Goal: Task Accomplishment & Management: Manage account settings

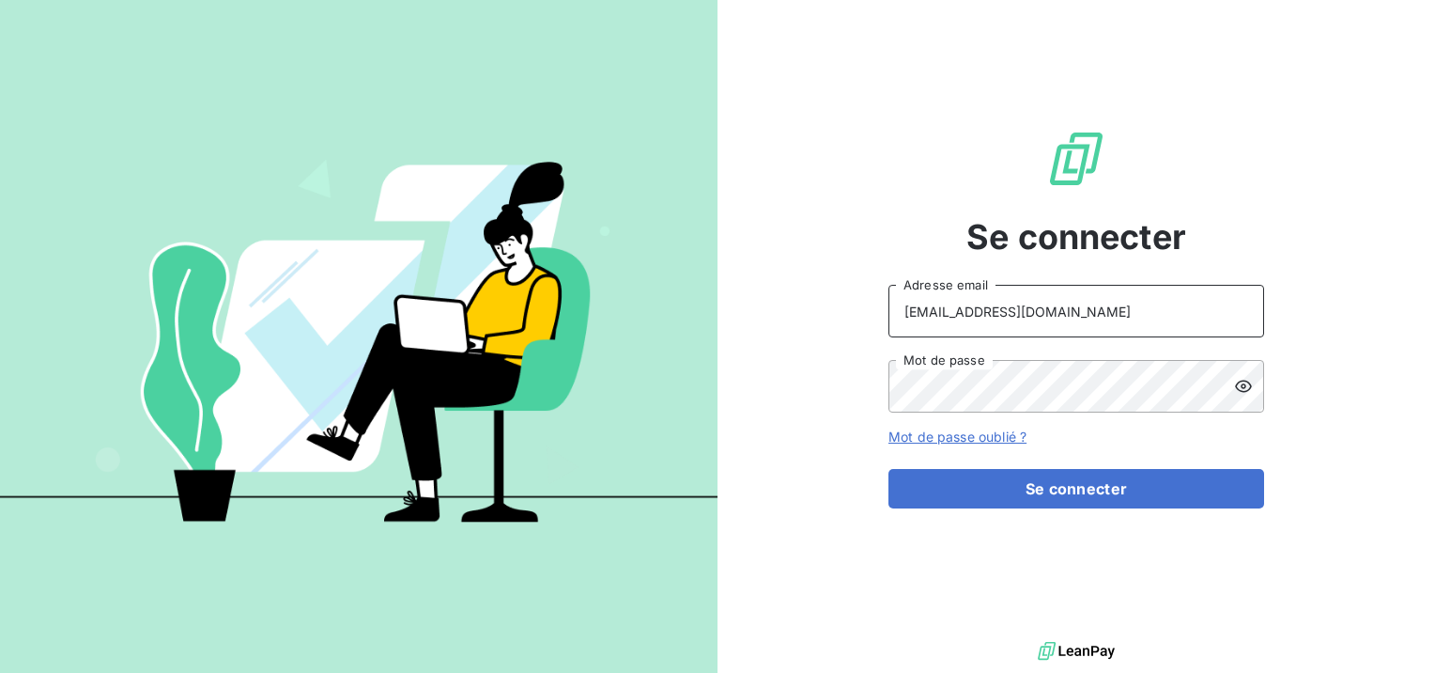
click at [1049, 316] on input "[EMAIL_ADDRESS][DOMAIN_NAME]" at bounding box center [1077, 311] width 376 height 53
type input "[PERSON_NAME][EMAIL_ADDRESS][DOMAIN_NAME]"
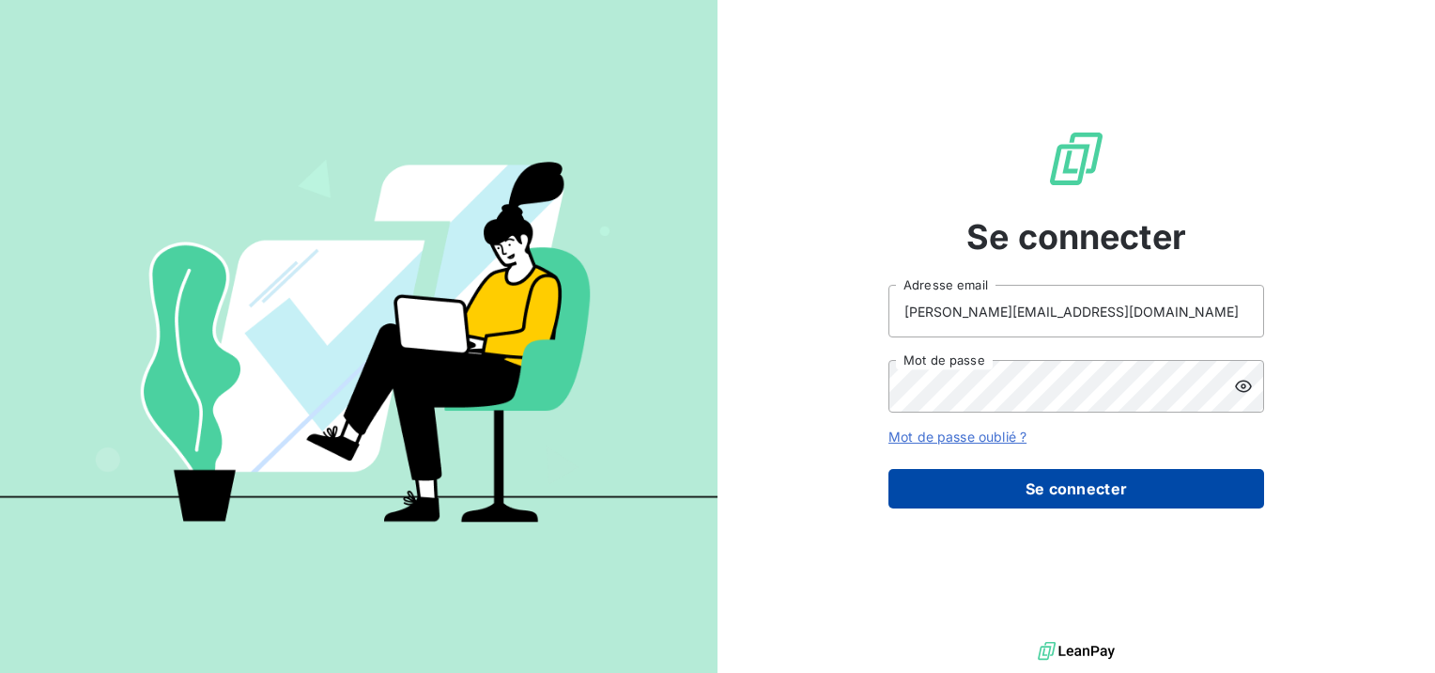
click at [1060, 498] on button "Se connecter" at bounding box center [1077, 488] width 376 height 39
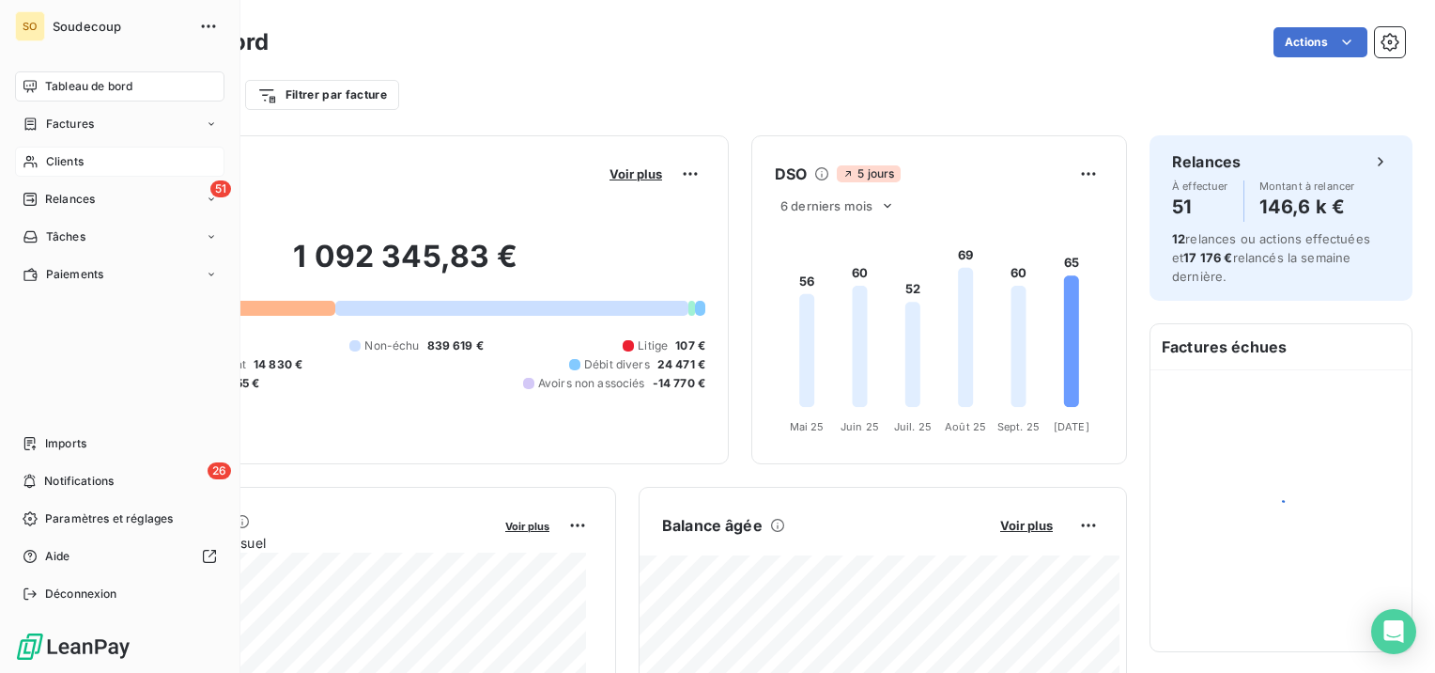
click at [34, 163] on icon at bounding box center [31, 161] width 16 height 15
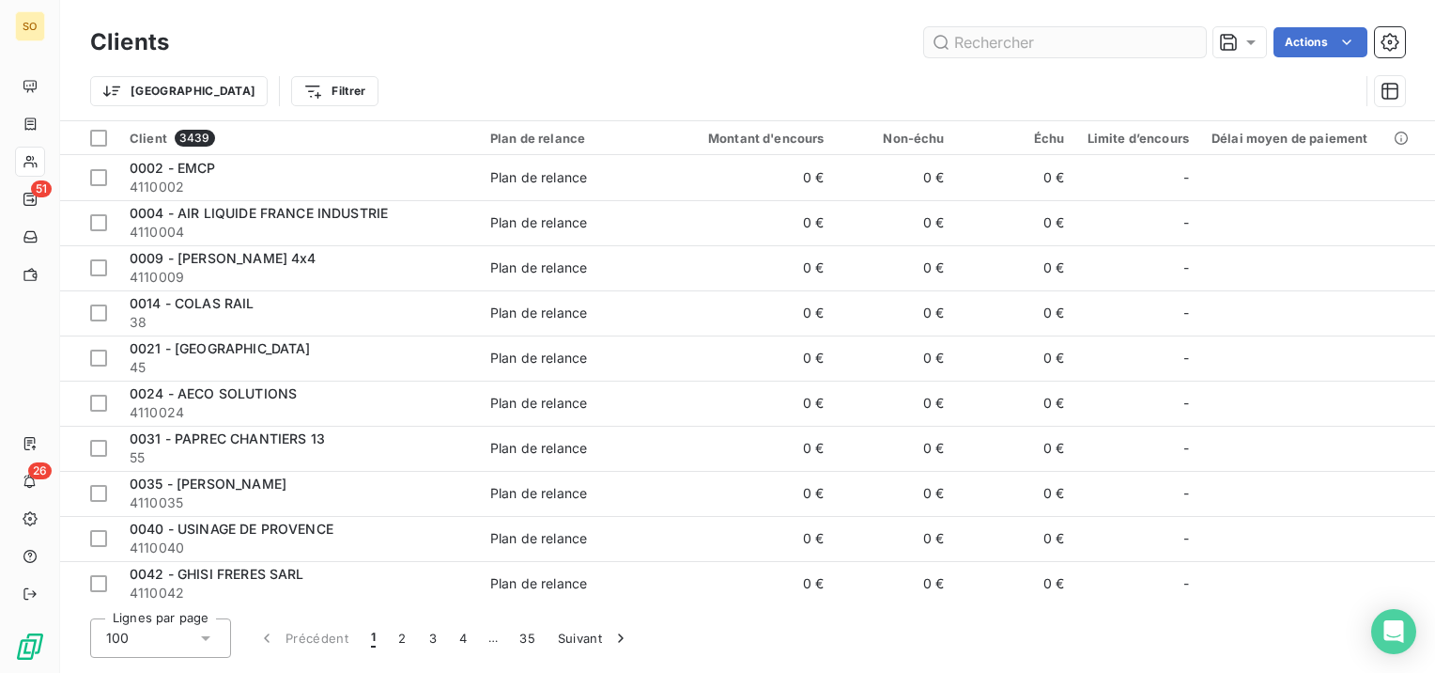
click at [981, 49] on input "text" at bounding box center [1065, 42] width 282 height 30
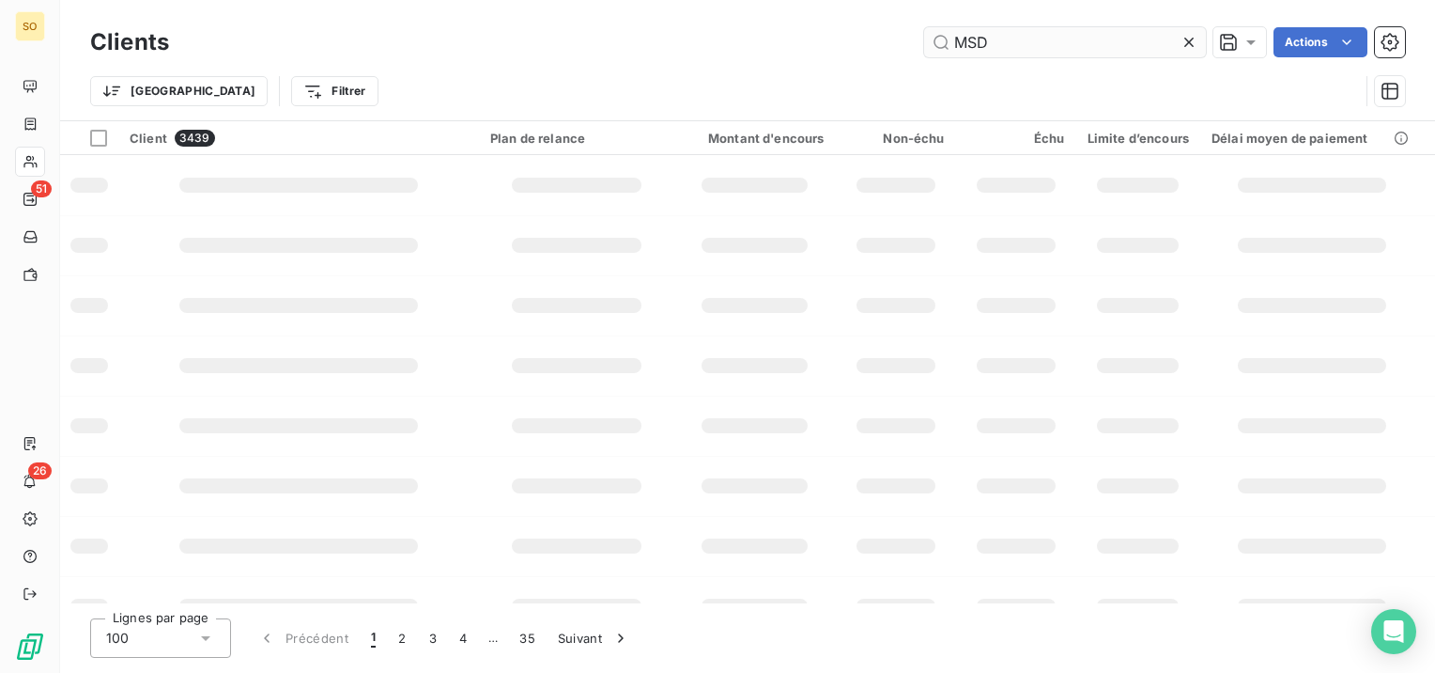
type input "MSD"
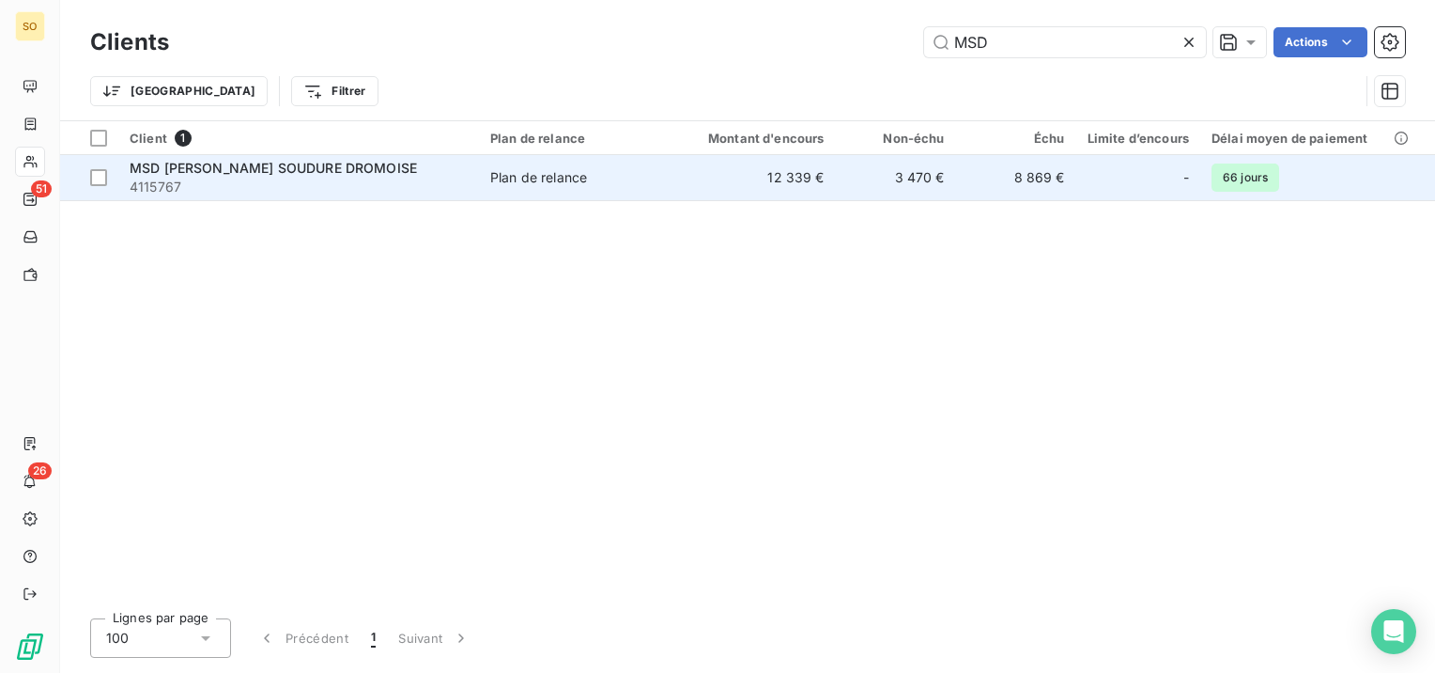
drag, startPoint x: 460, startPoint y: 170, endPoint x: 475, endPoint y: 169, distance: 15.1
click at [460, 169] on div "MSD [PERSON_NAME] SOUDURE DROMOISE" at bounding box center [299, 168] width 338 height 19
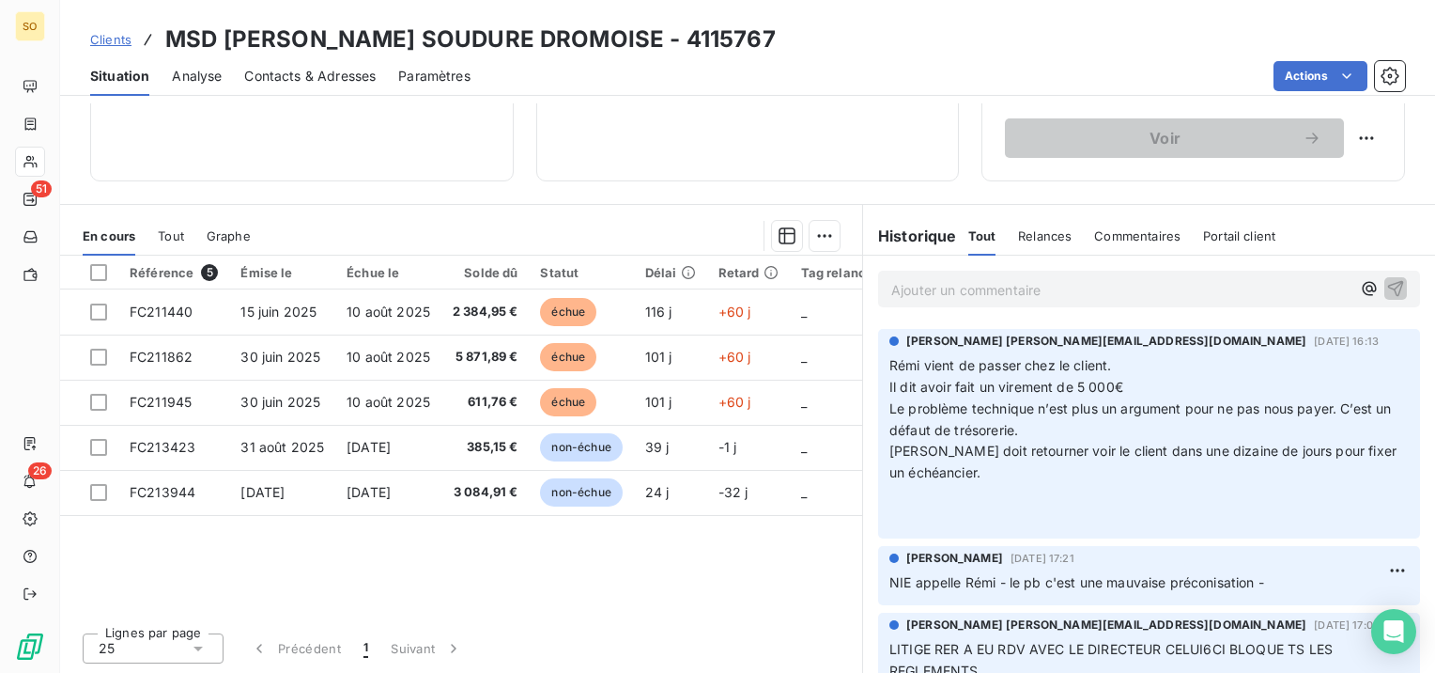
scroll to position [376, 0]
